Goal: Information Seeking & Learning: Learn about a topic

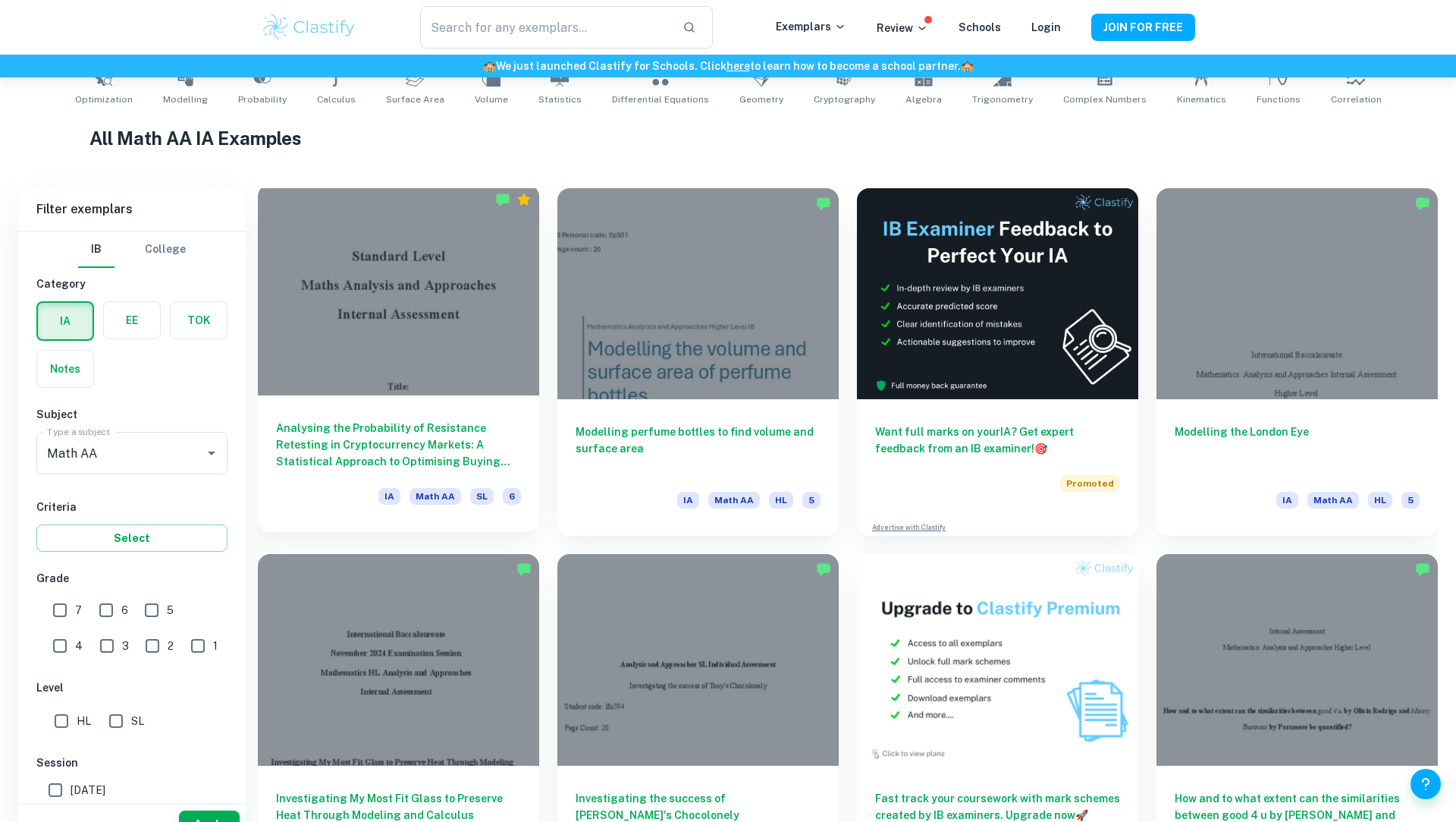
scroll to position [353, 0]
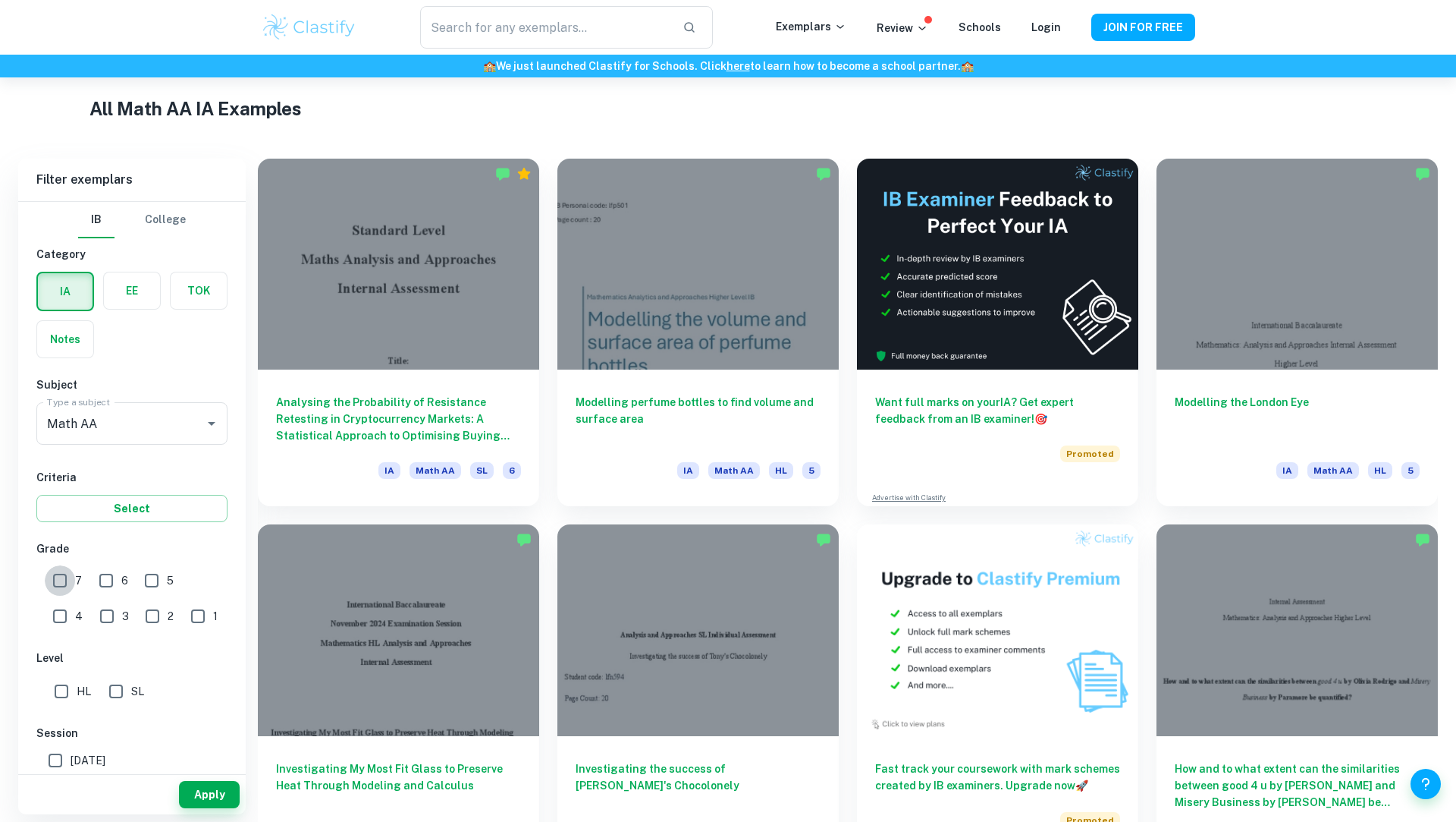
click at [67, 568] on input "7" at bounding box center [59, 580] width 30 height 30
checkbox input "true"
click at [208, 795] on button "Apply" at bounding box center [209, 794] width 61 height 27
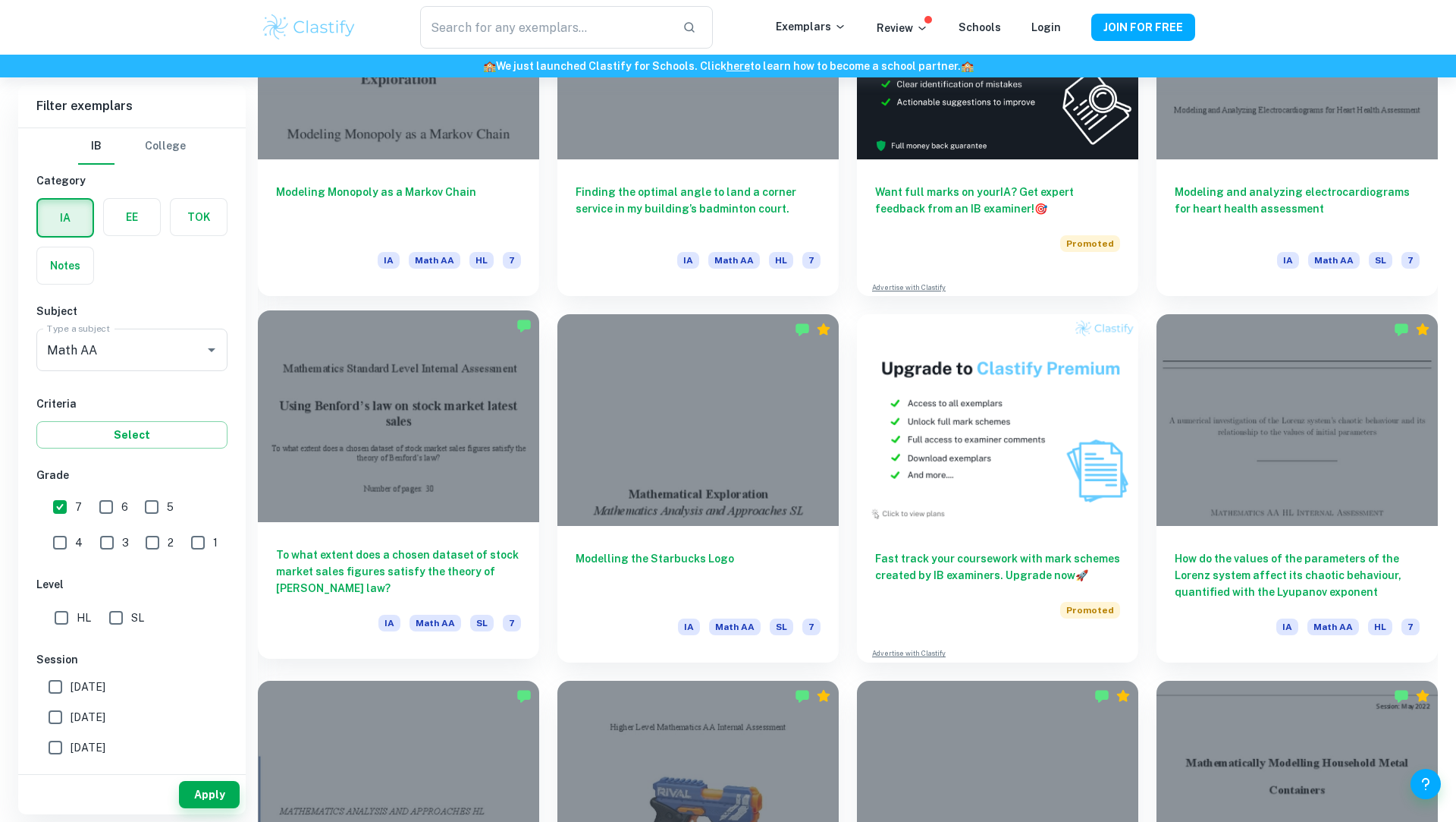
scroll to position [575, 0]
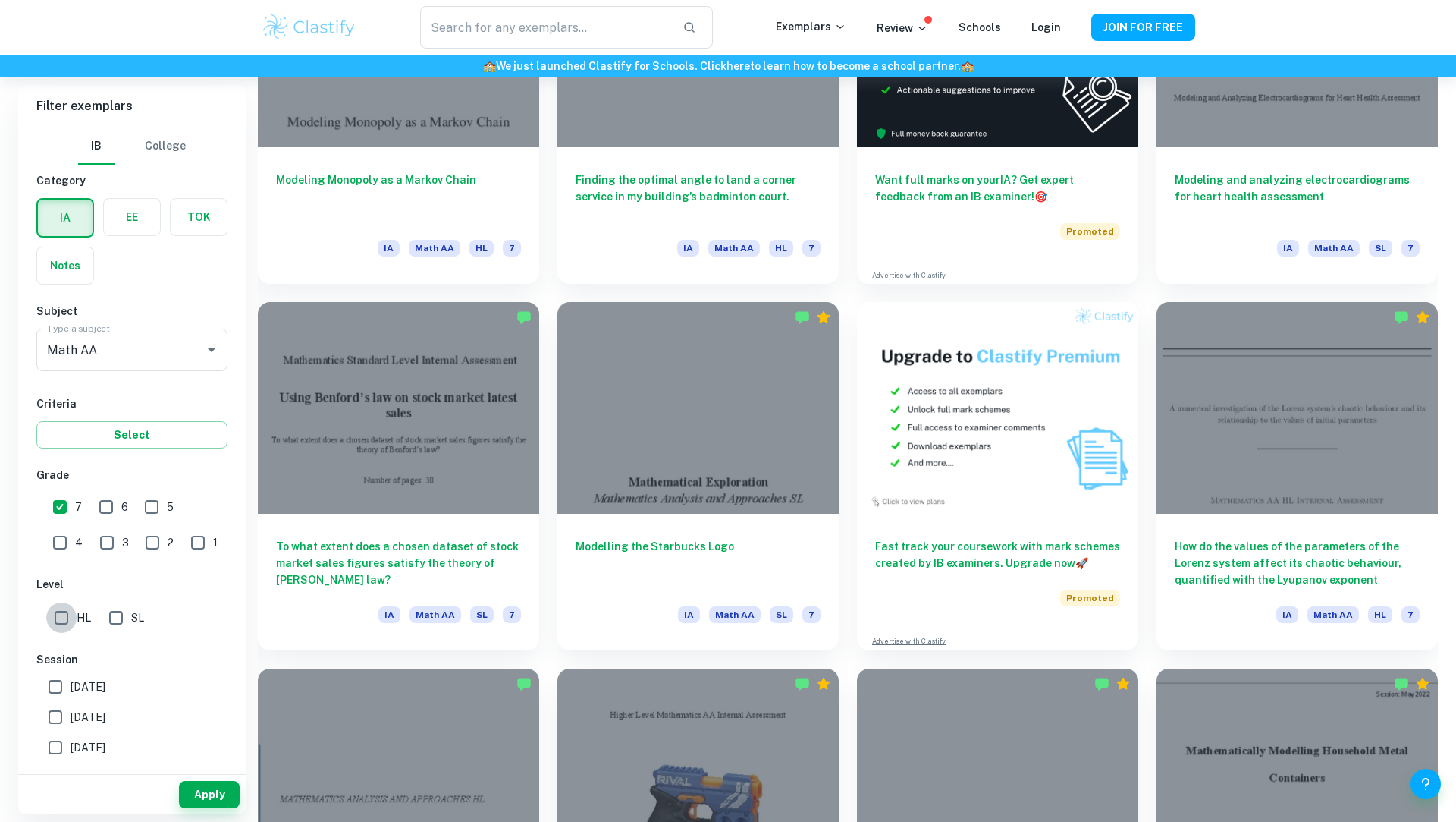
click at [73, 620] on input "HL" at bounding box center [61, 617] width 30 height 30
checkbox input "true"
click at [201, 798] on button "Apply" at bounding box center [209, 794] width 61 height 27
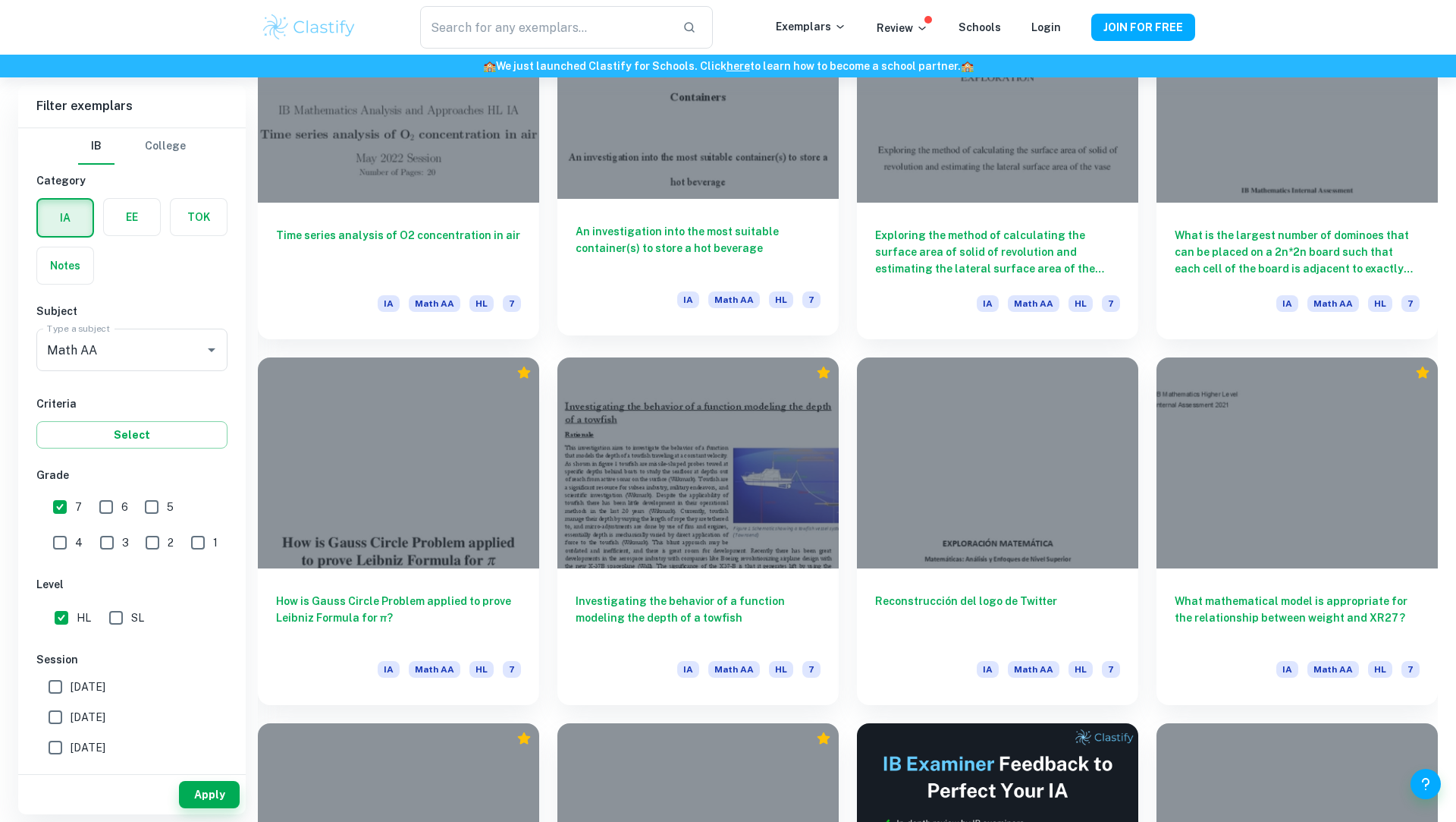
scroll to position [1270, 0]
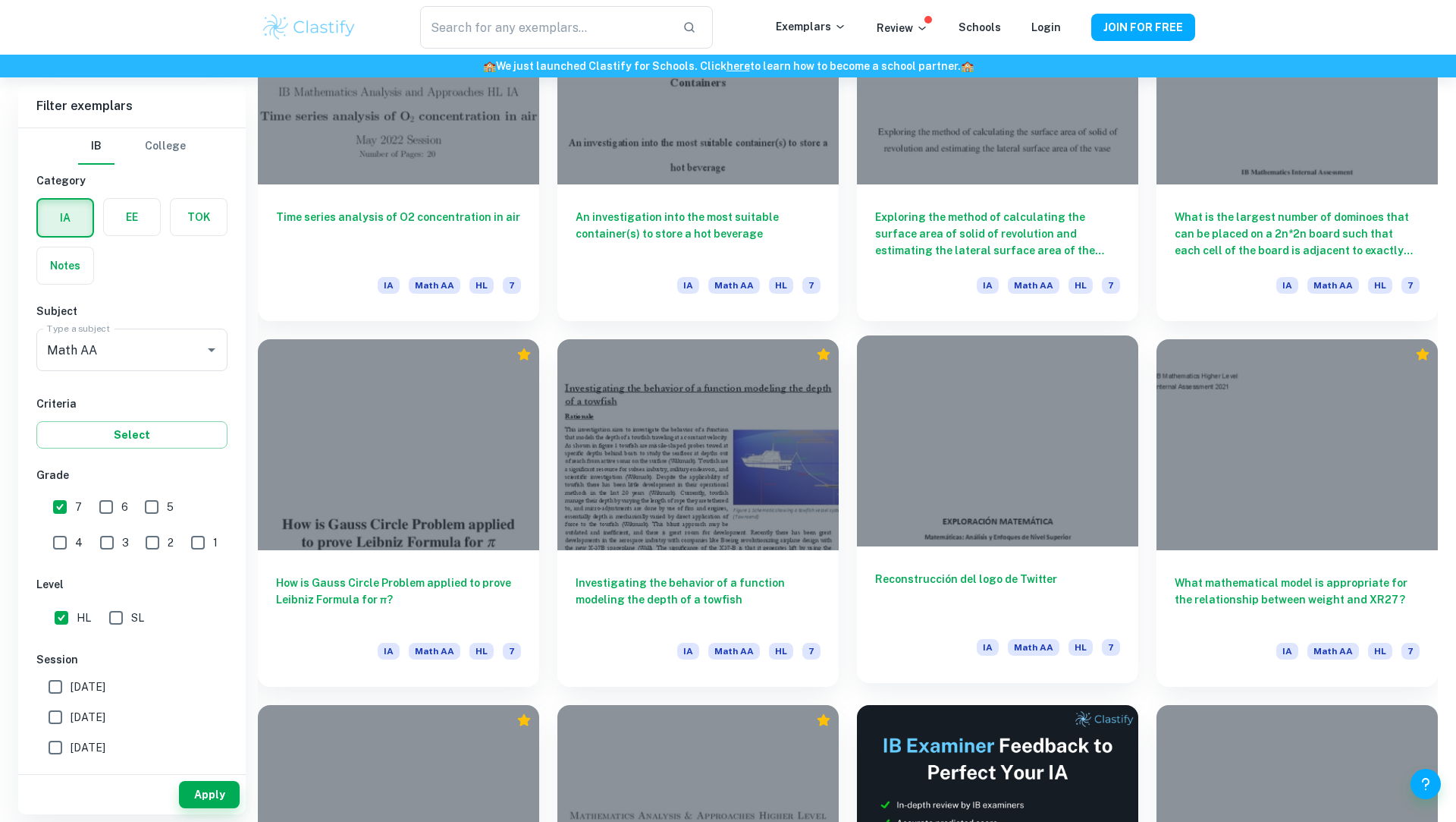
click at [932, 491] on div at bounding box center [997, 441] width 282 height 211
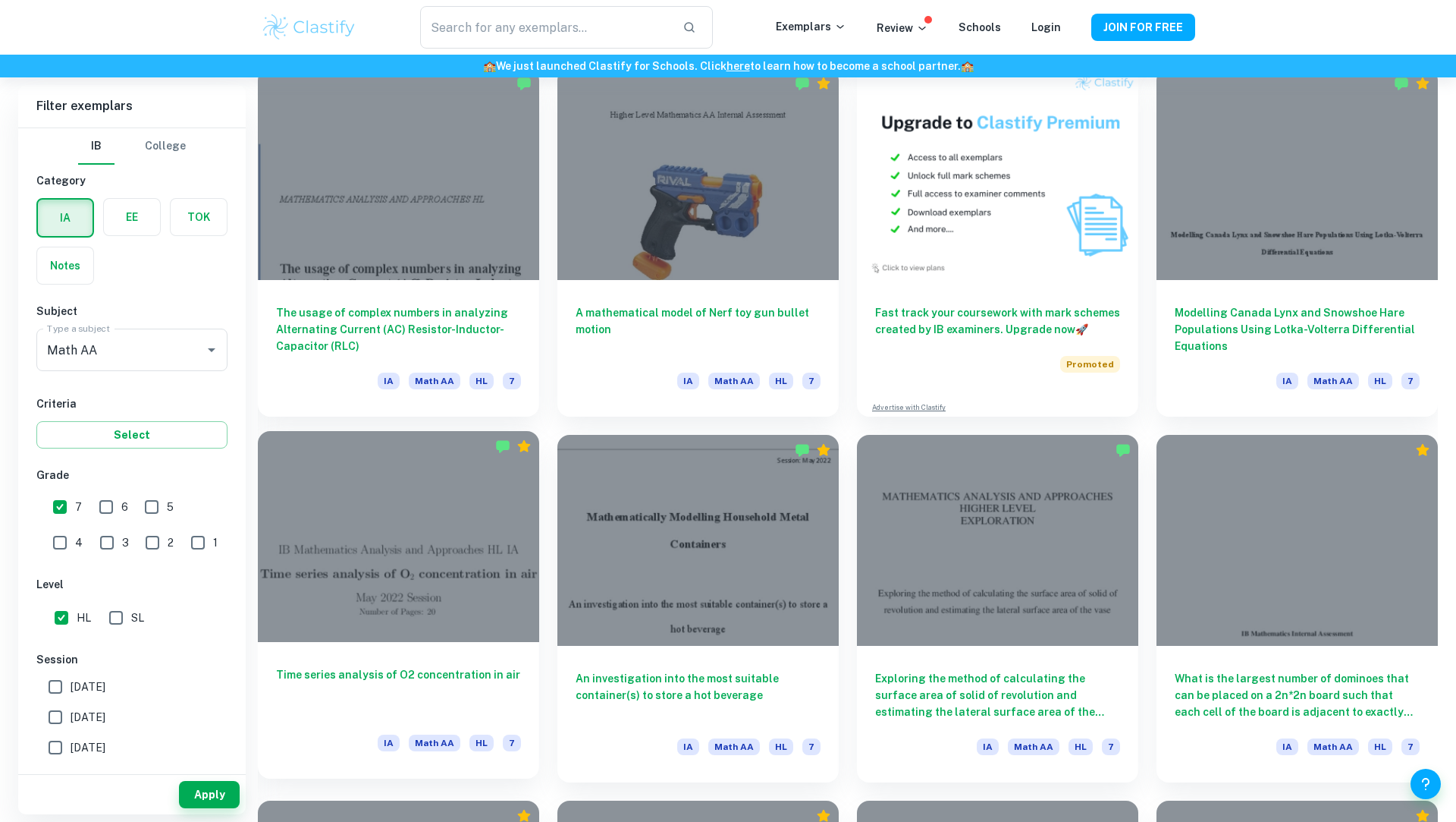
scroll to position [811, 0]
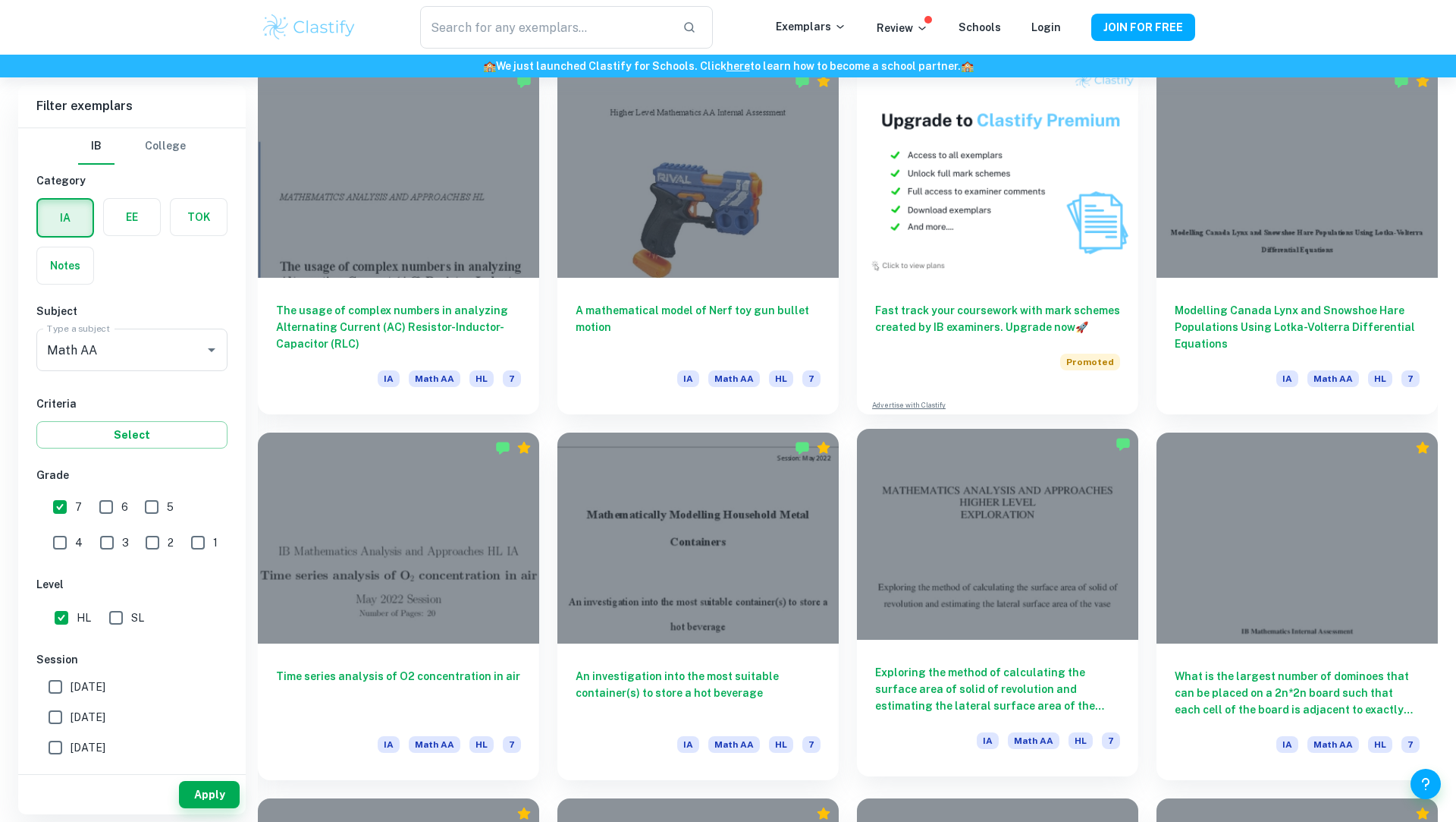
click at [1007, 575] on div at bounding box center [997, 534] width 282 height 211
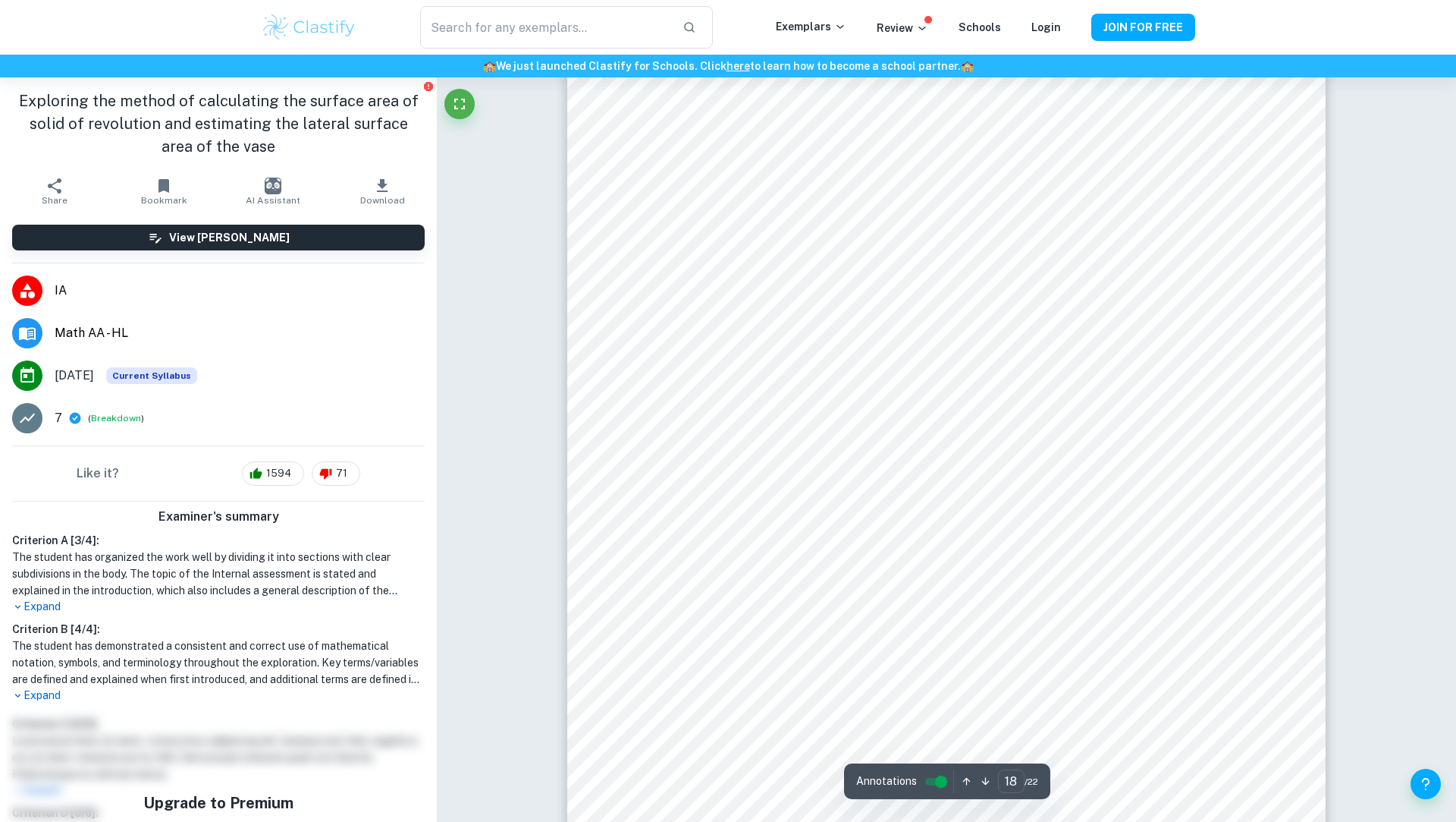
scroll to position [19140, 0]
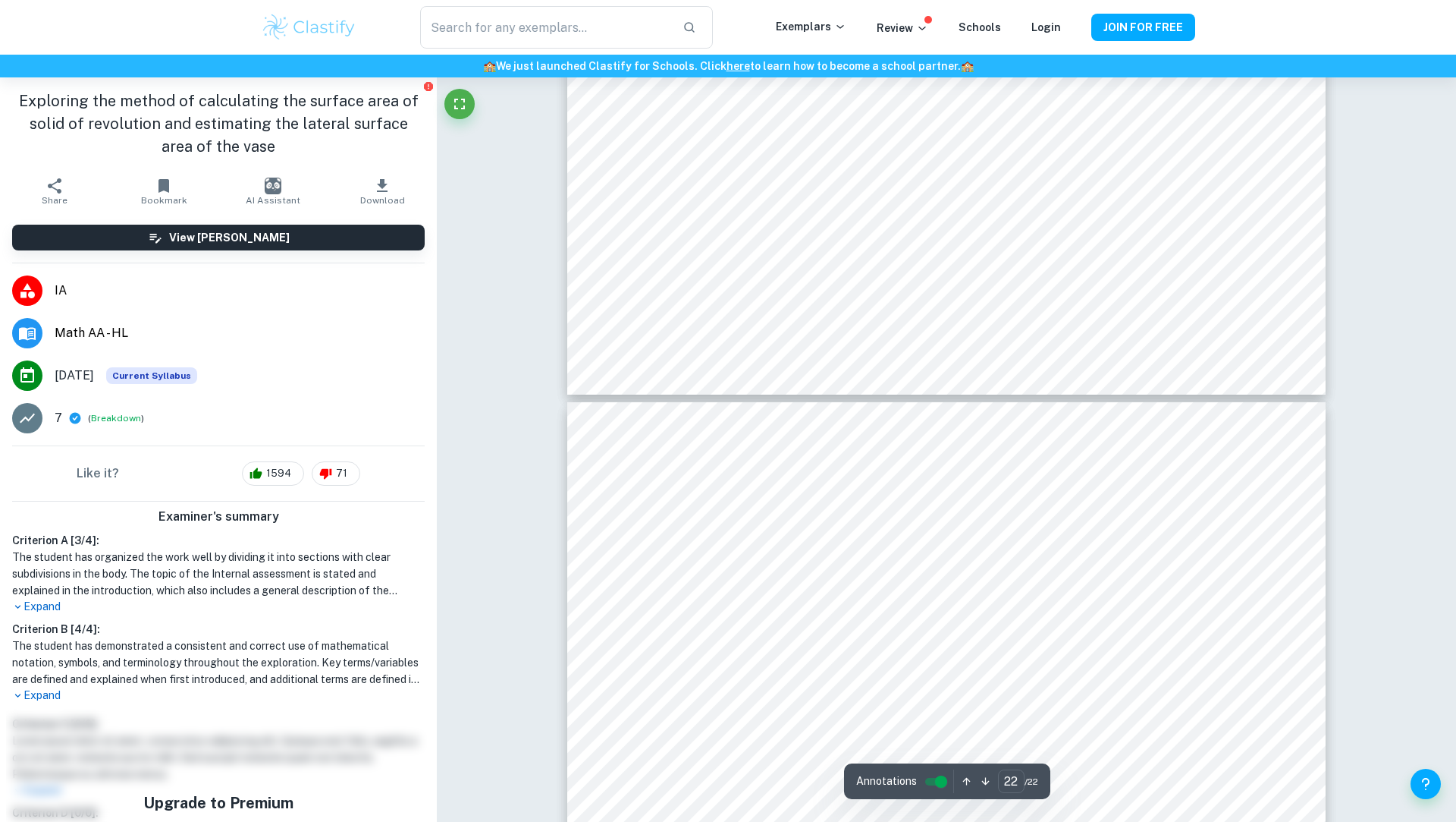
type input "21"
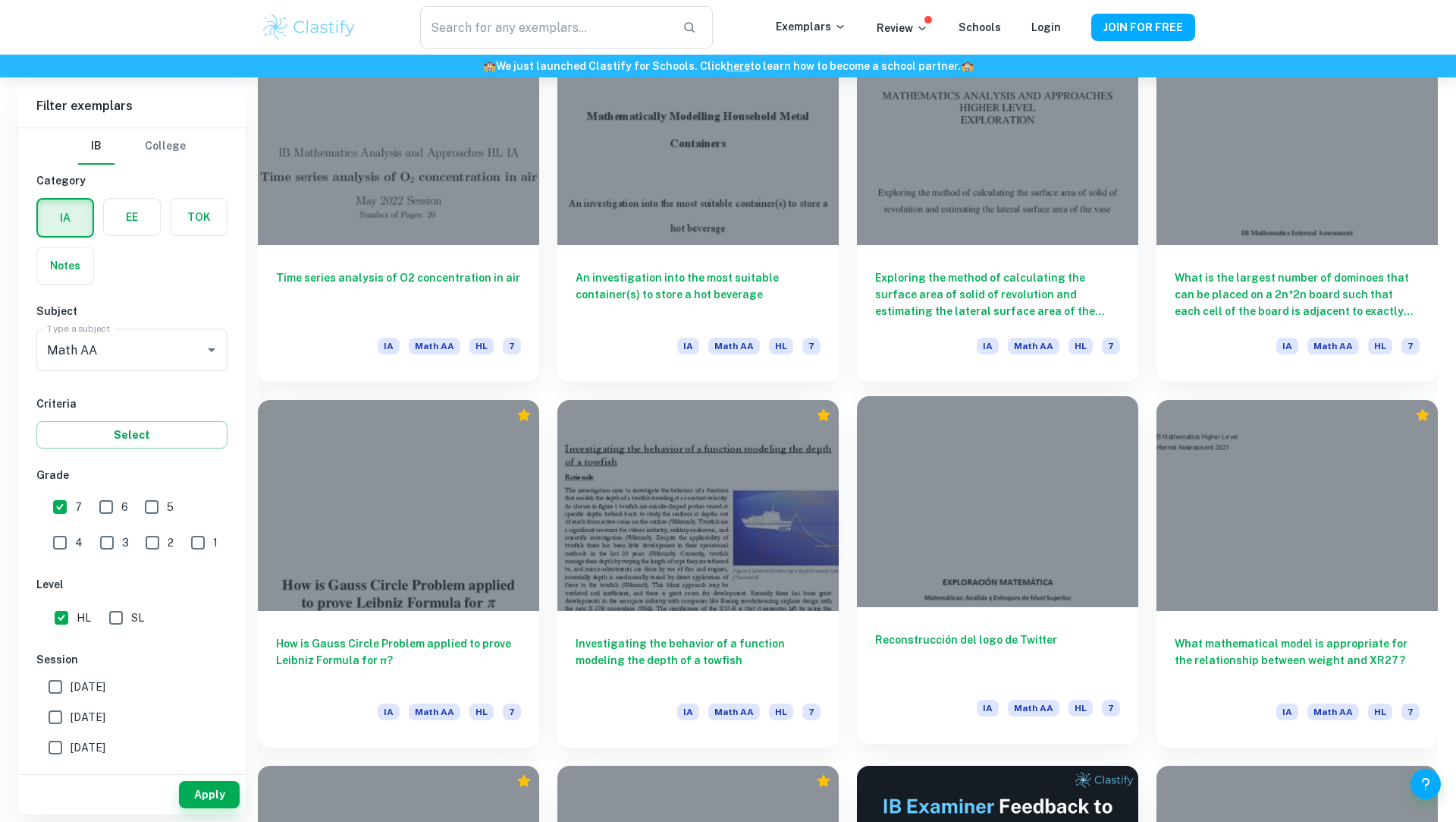
scroll to position [1247, 0]
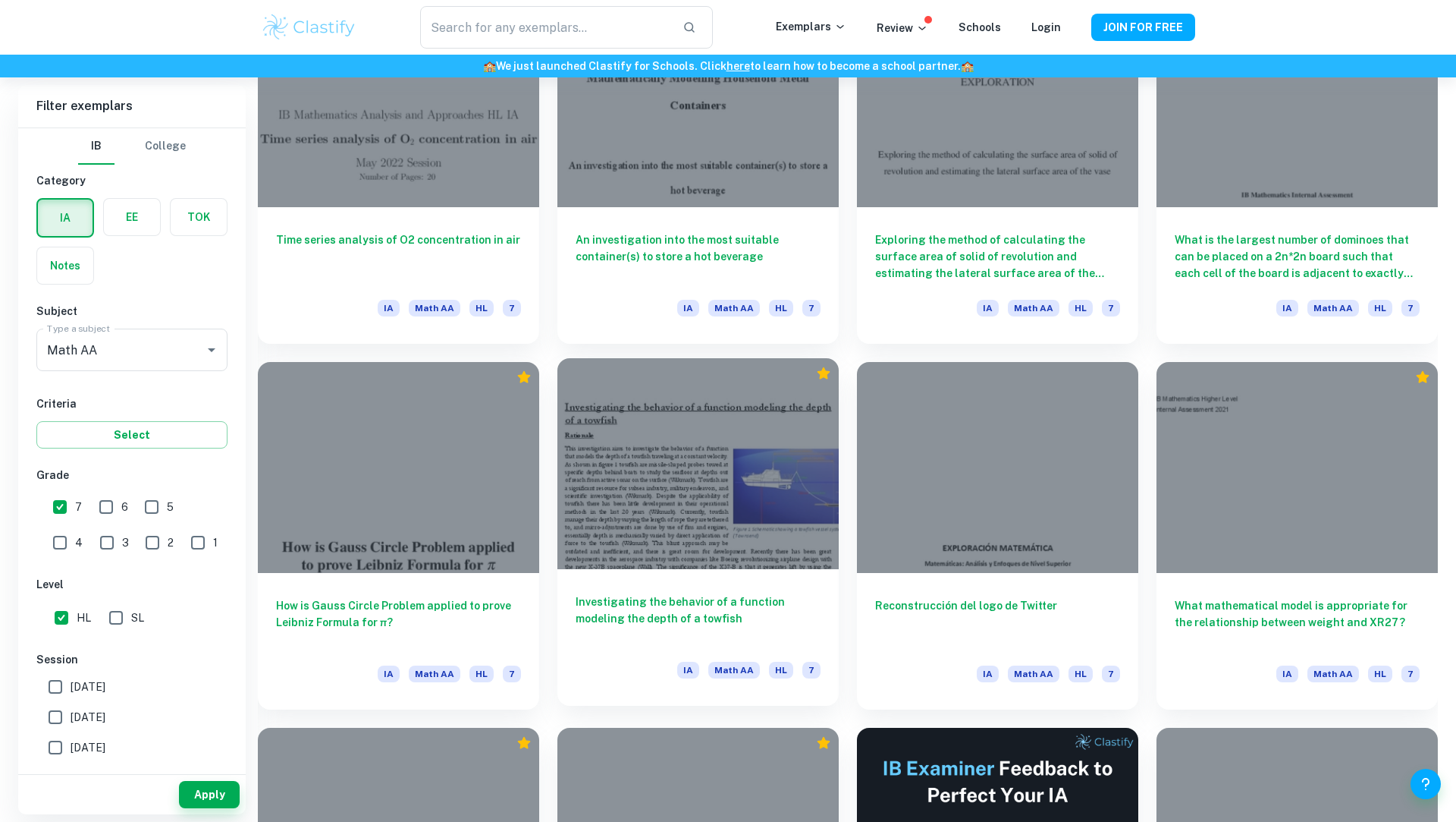
click at [623, 520] on div at bounding box center [698, 464] width 282 height 211
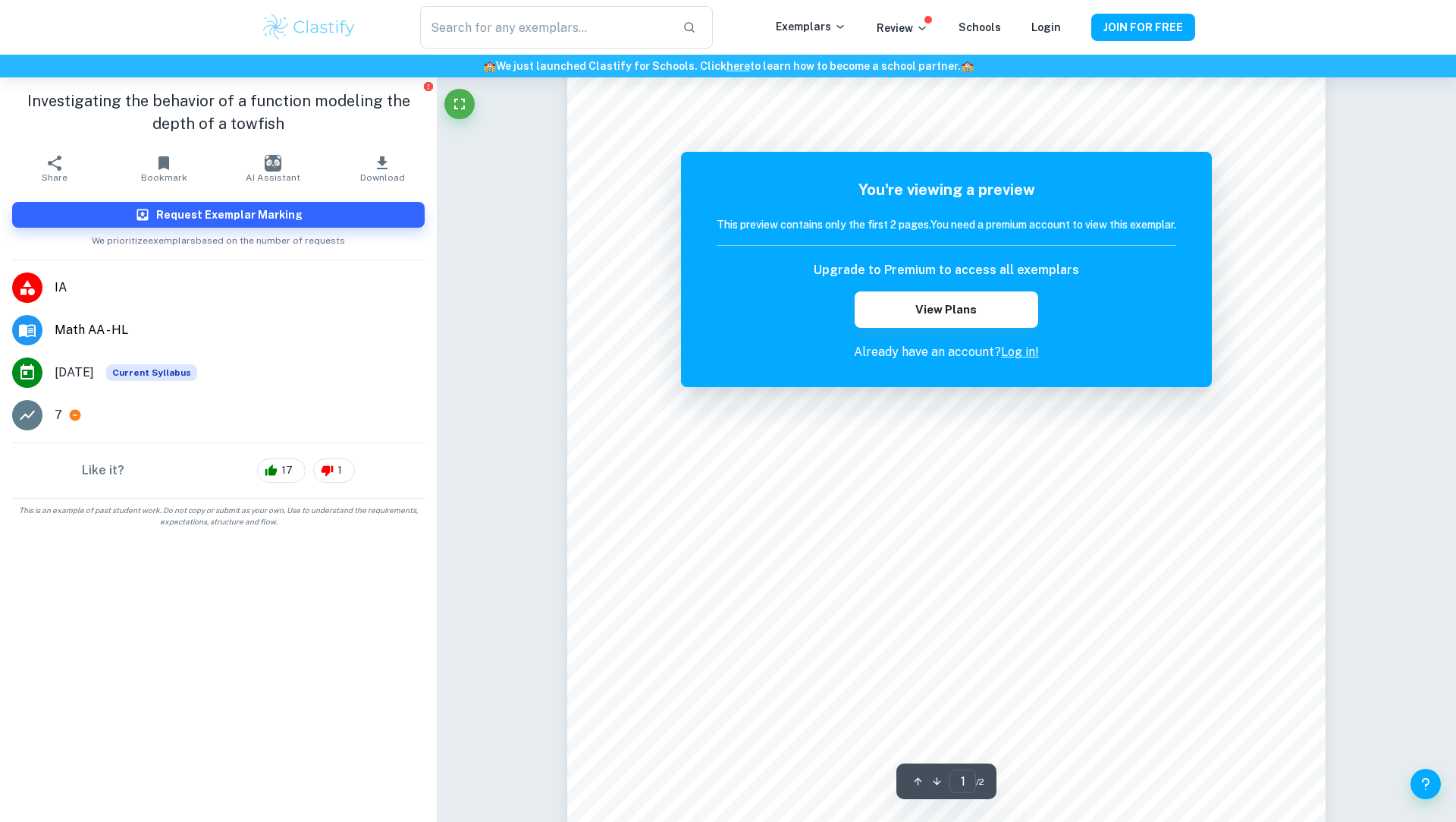
scroll to position [836, 0]
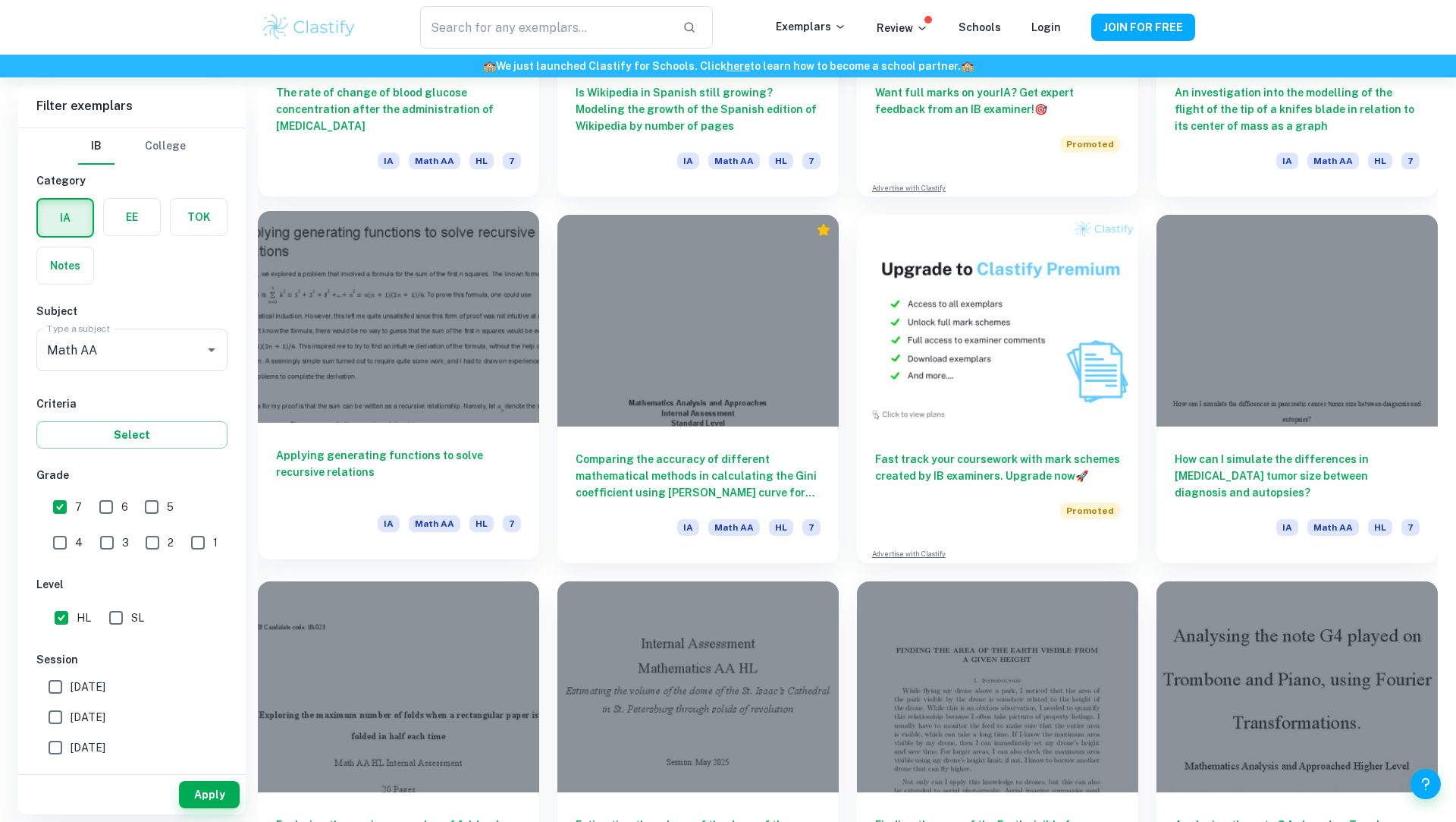
scroll to position [2233, 0]
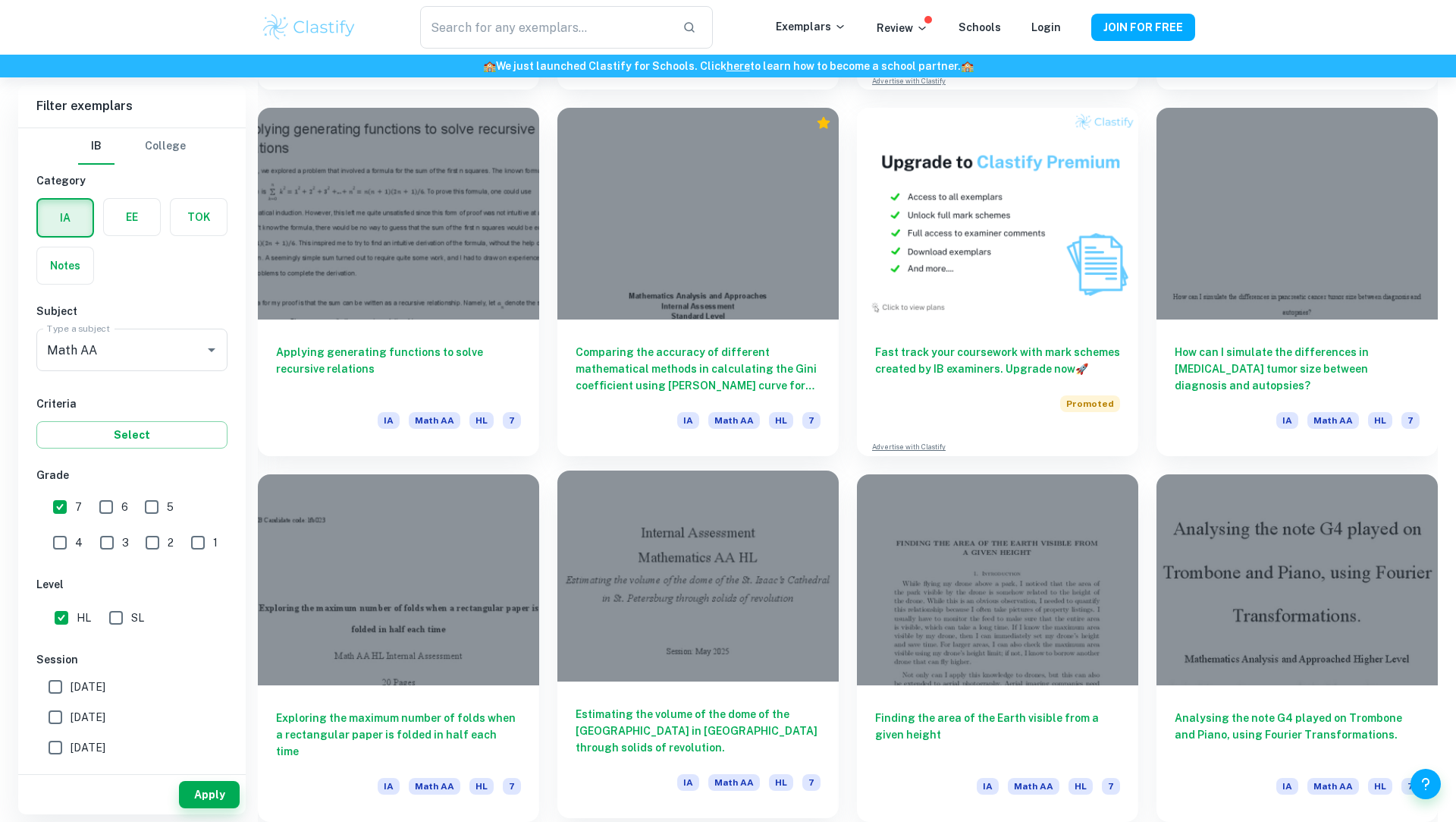
click at [713, 685] on div "Estimating the volume of the dome of the [GEOGRAPHIC_DATA] in [GEOGRAPHIC_DATA]…" at bounding box center [698, 749] width 282 height 137
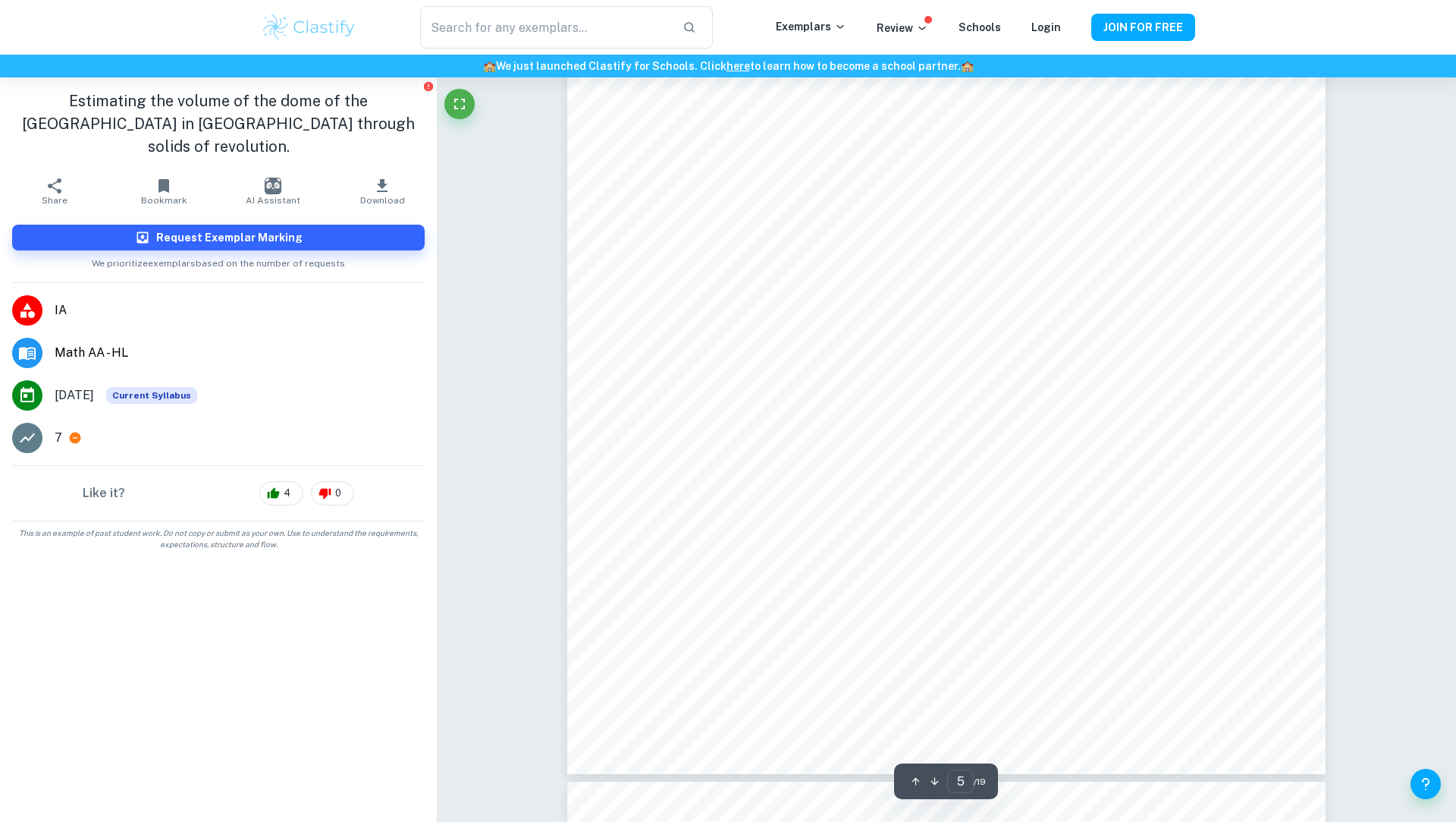
scroll to position [4704, 0]
type input "19"
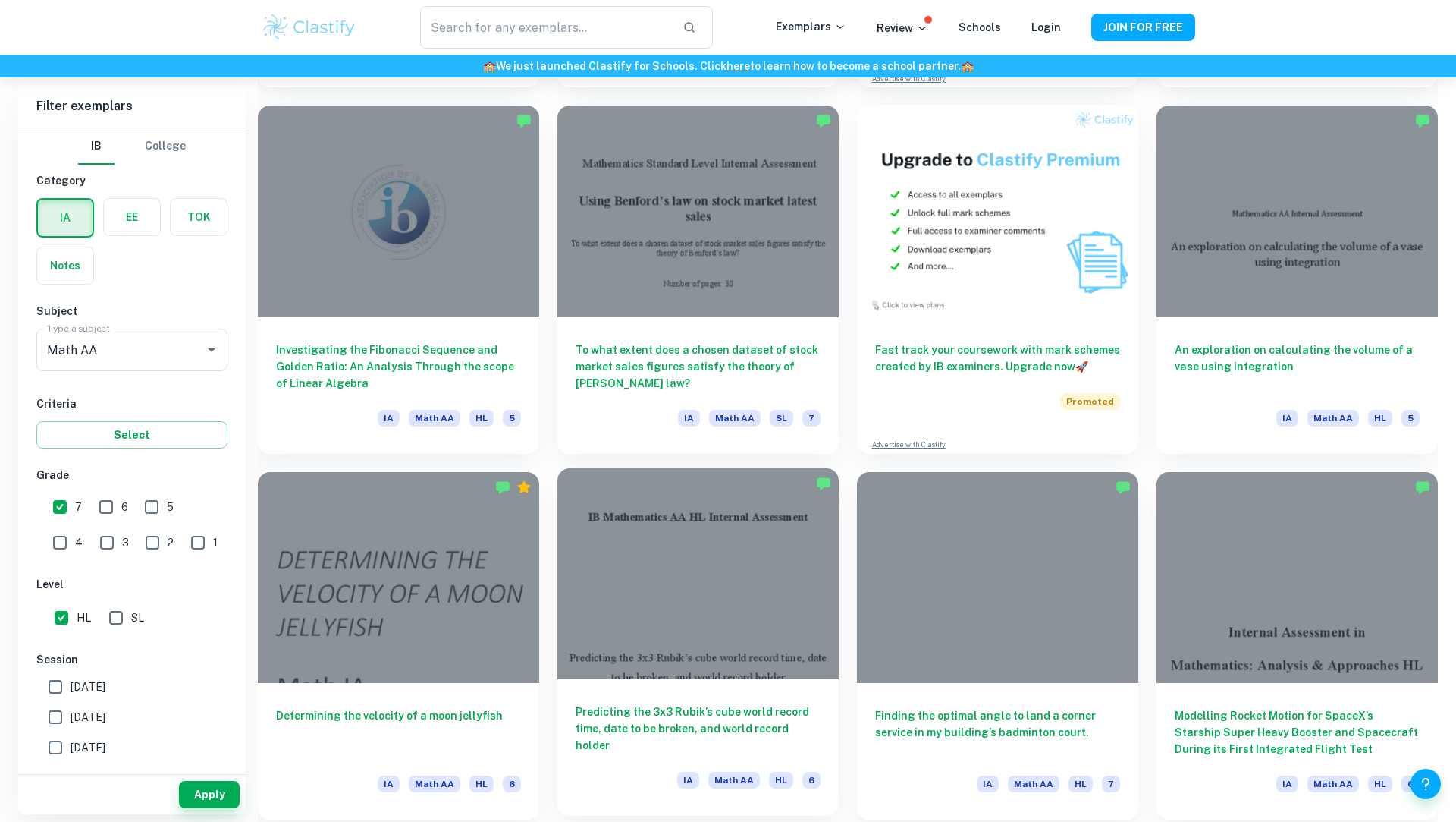
scroll to position [40, 0]
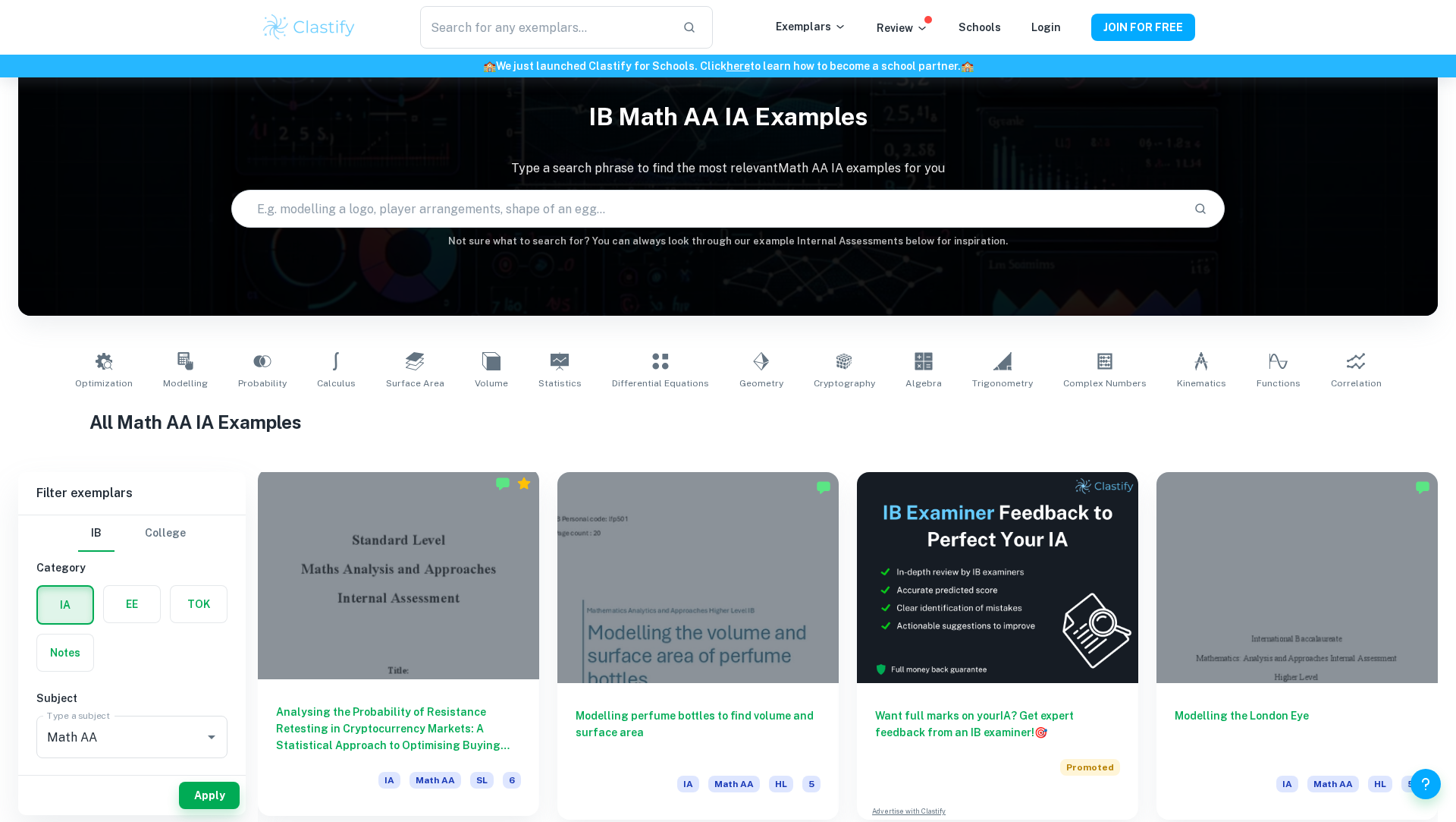
scroll to position [40, 0]
